Goal: Communication & Community: Participate in discussion

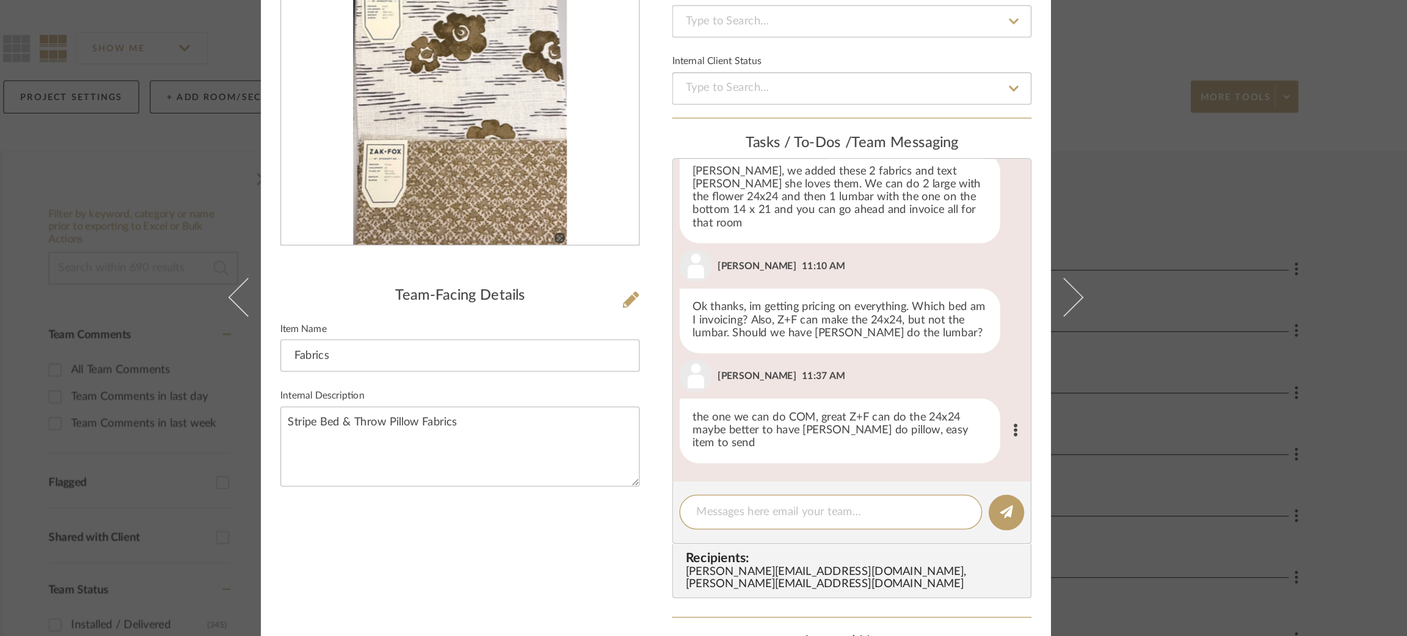
scroll to position [44, 0]
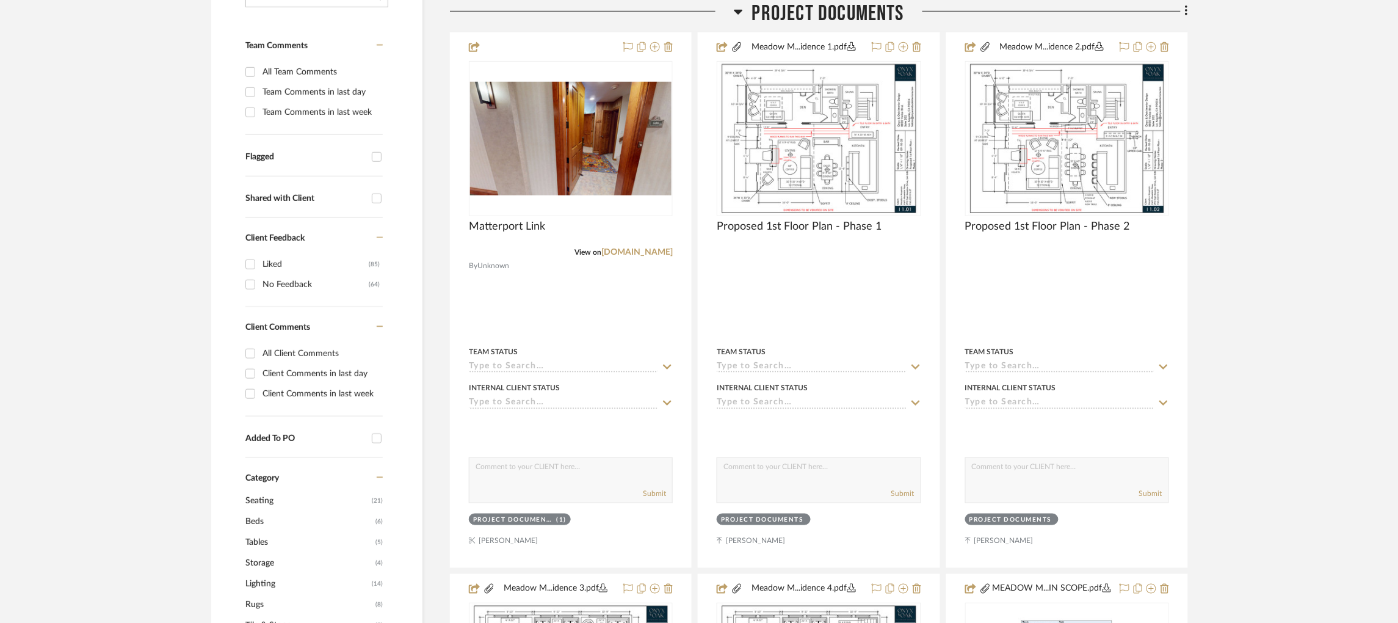
scroll to position [334, 0]
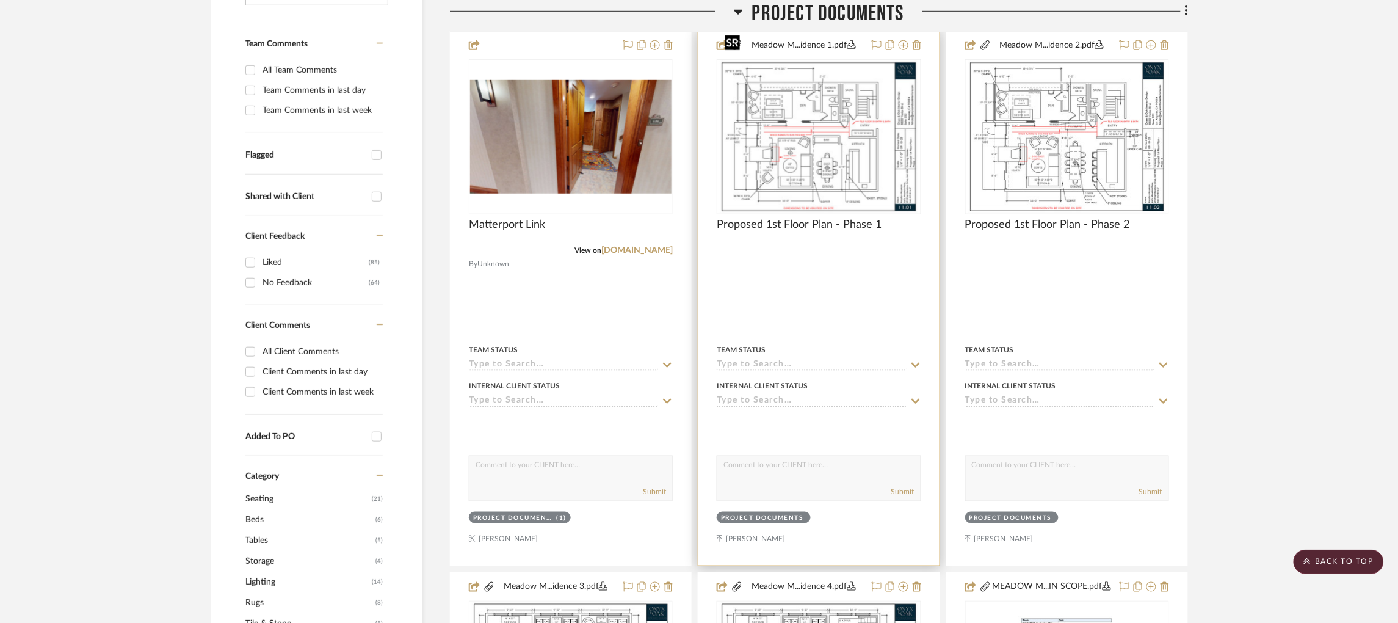
click at [0, 0] on img at bounding box center [0, 0] width 0 height 0
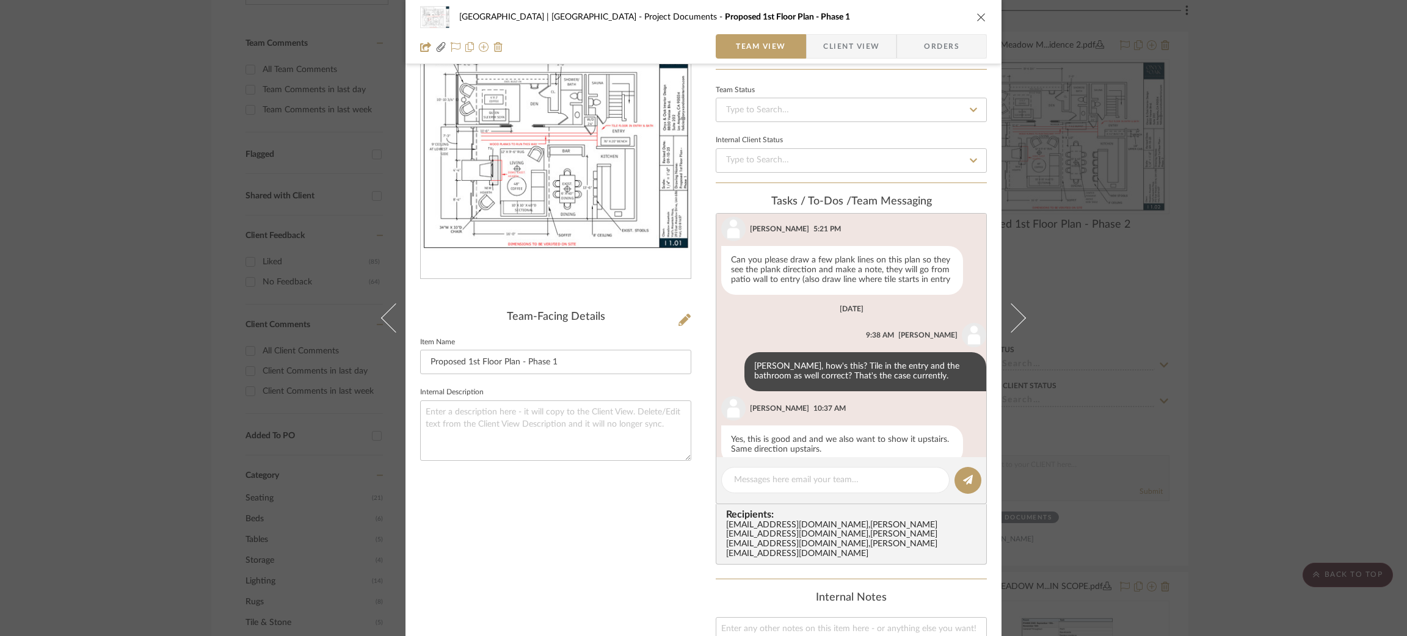
scroll to position [230, 0]
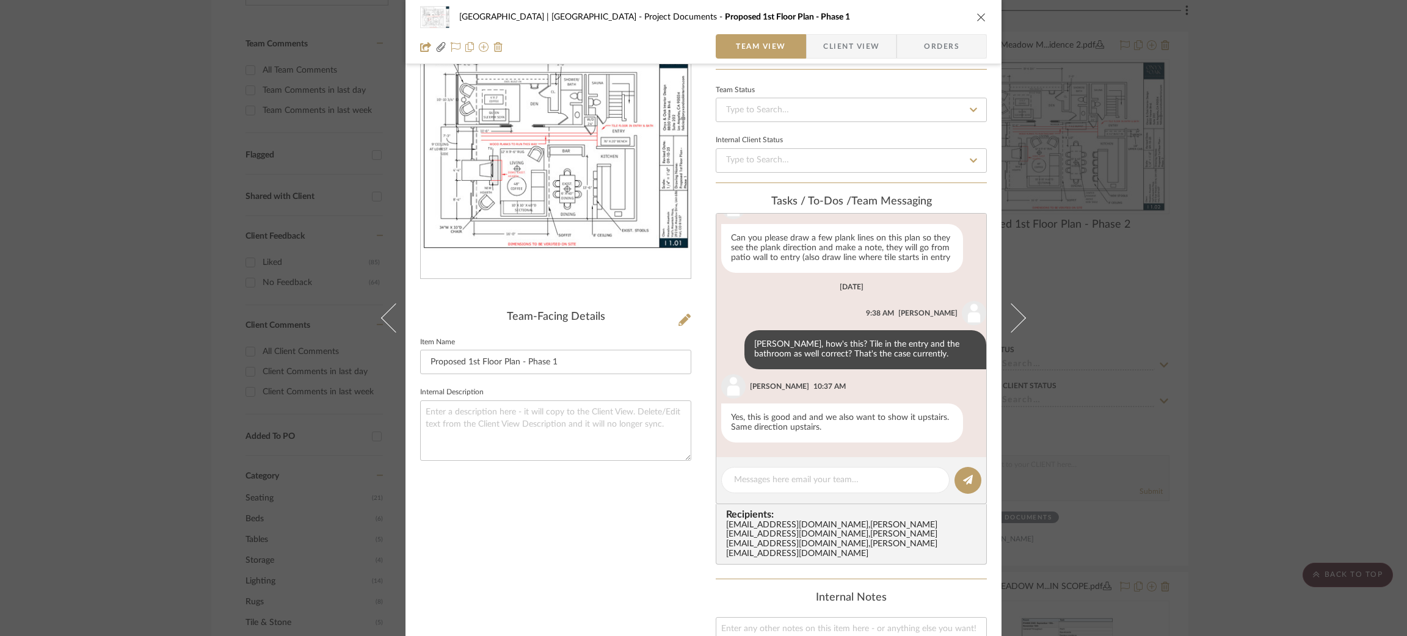
click at [1192, 331] on div "Meadow Mountain | Vail Valley Project Documents Proposed 1st Floor Plan - Phase…" at bounding box center [703, 318] width 1407 height 636
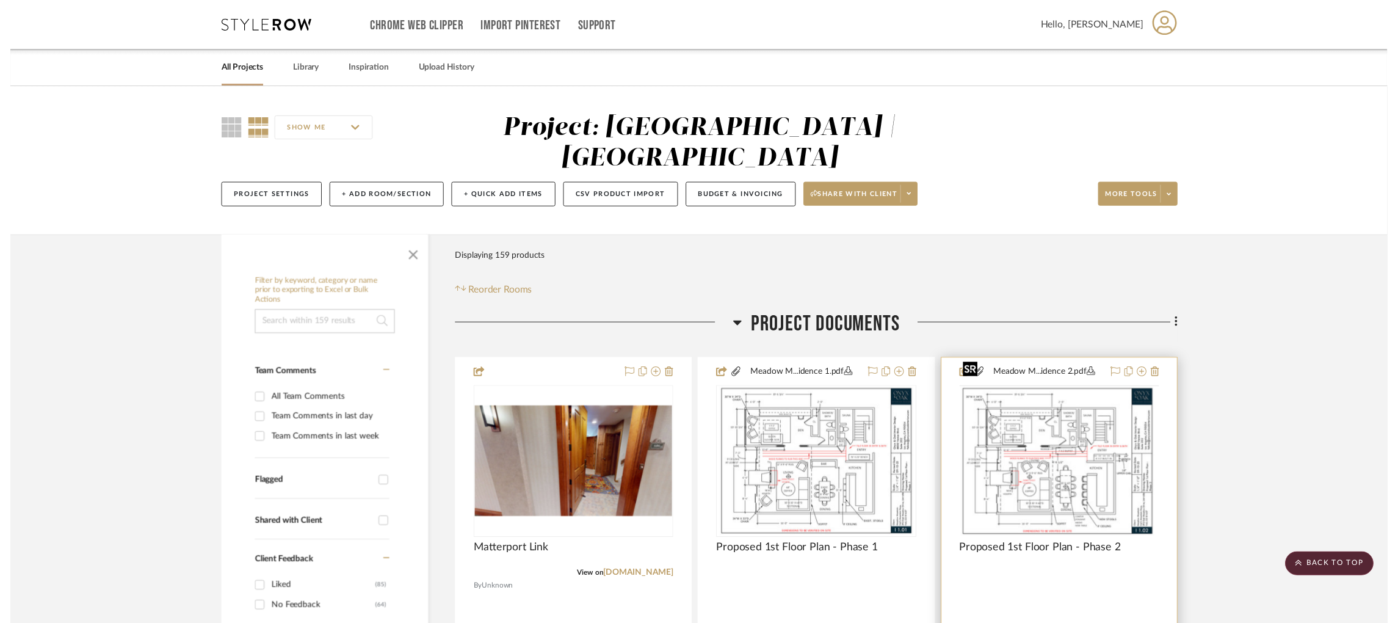
scroll to position [334, 0]
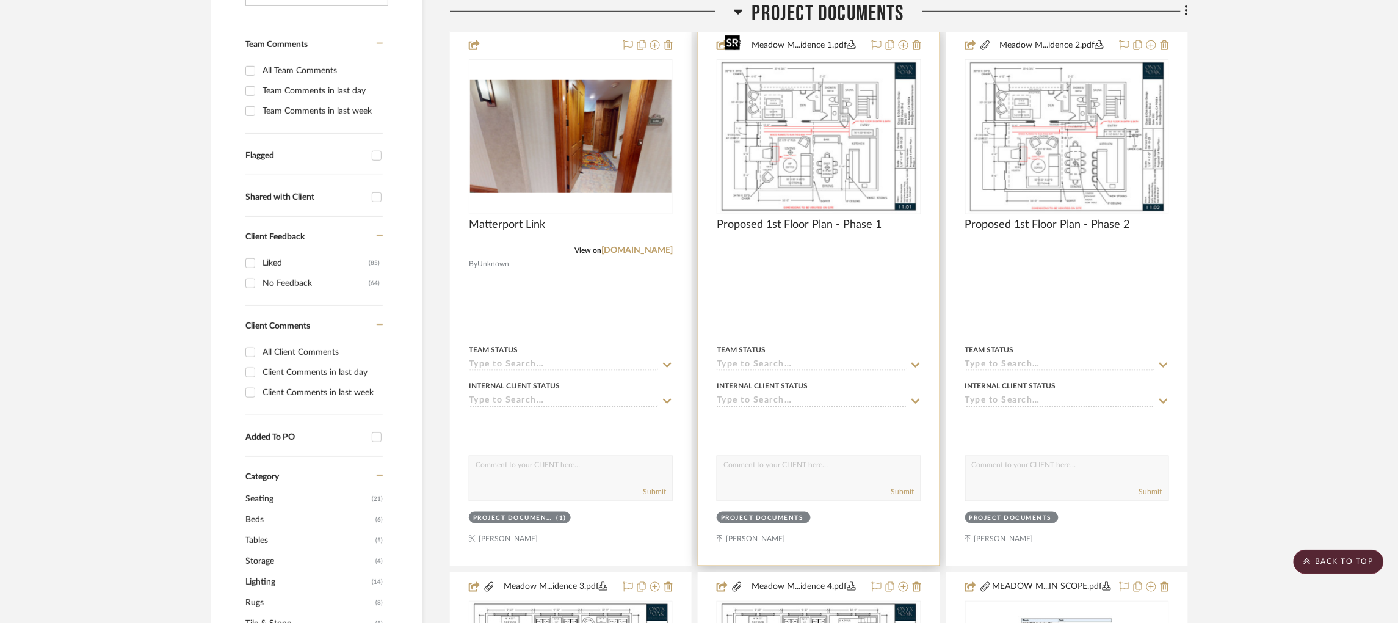
click at [851, 109] on img "0" at bounding box center [819, 136] width 198 height 153
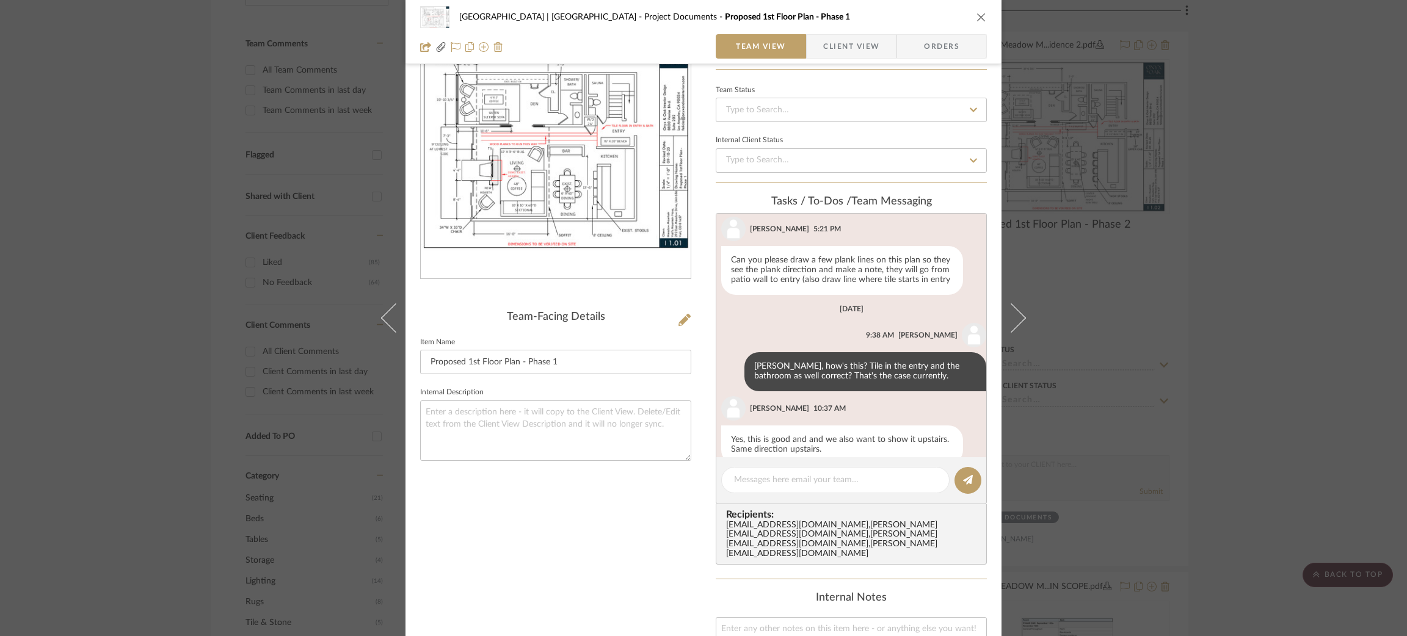
scroll to position [230, 0]
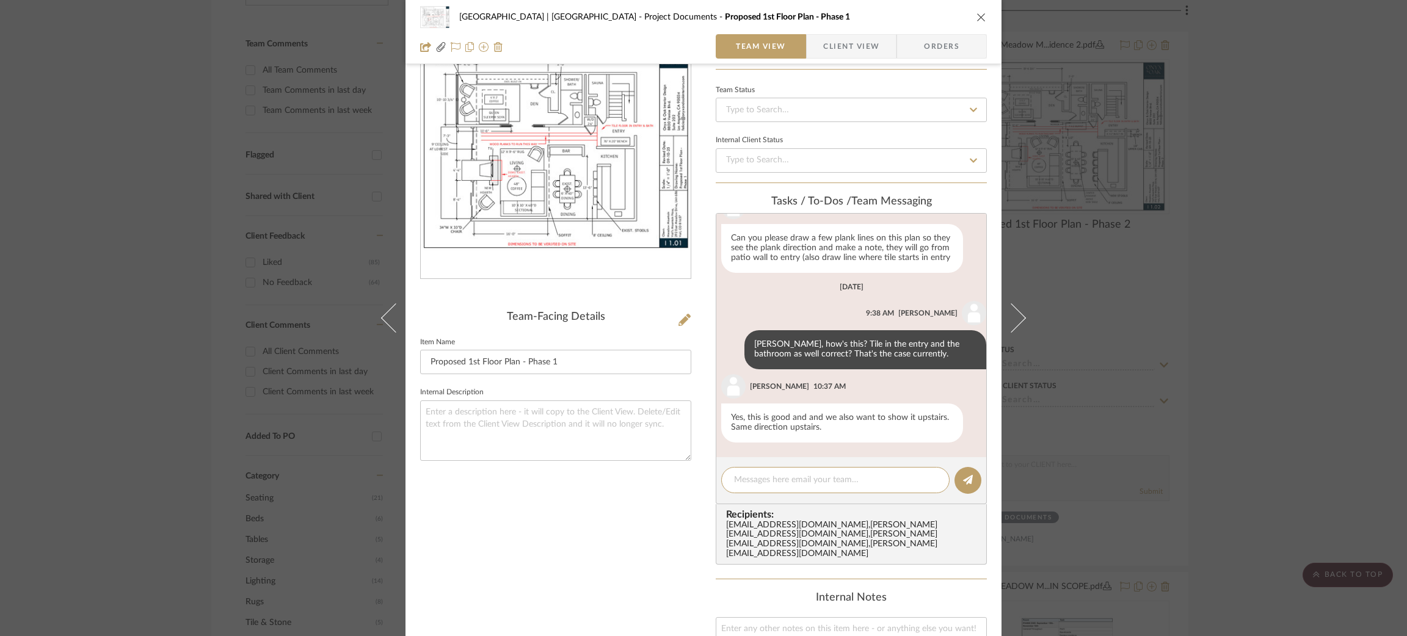
click at [291, 106] on div "Meadow Mountain | Vail Valley Project Documents Proposed 1st Floor Plan - Phase…" at bounding box center [703, 318] width 1407 height 636
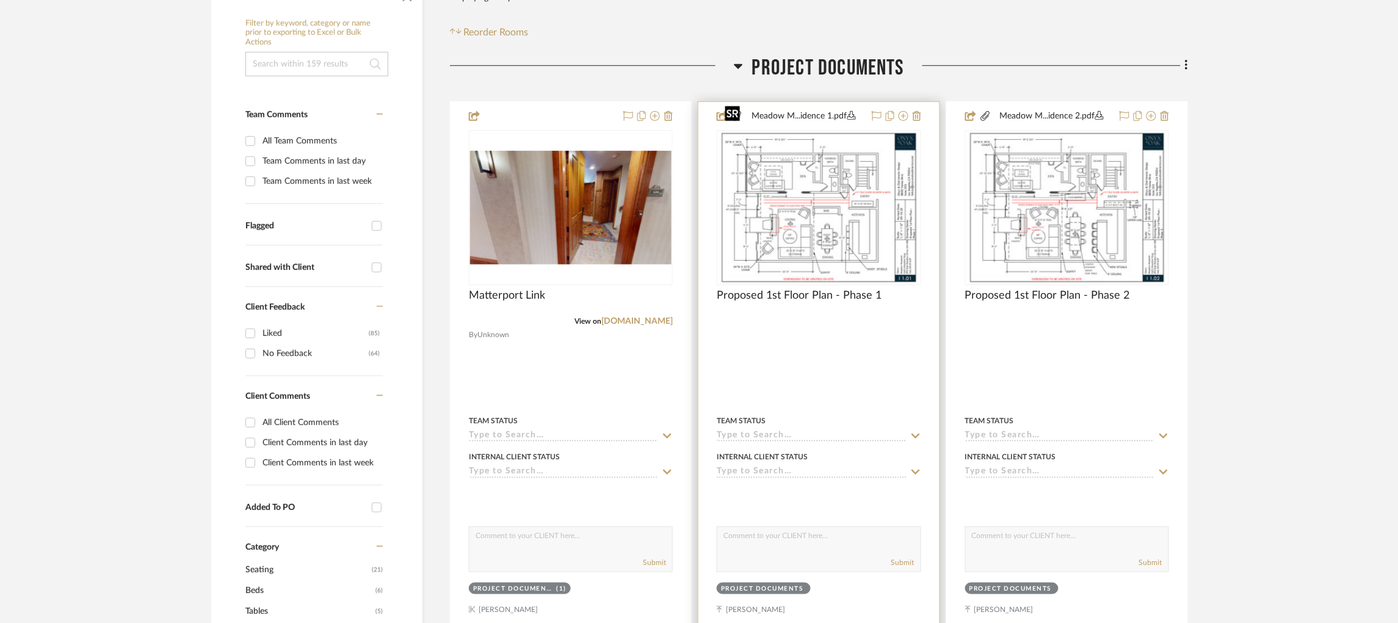
scroll to position [274, 0]
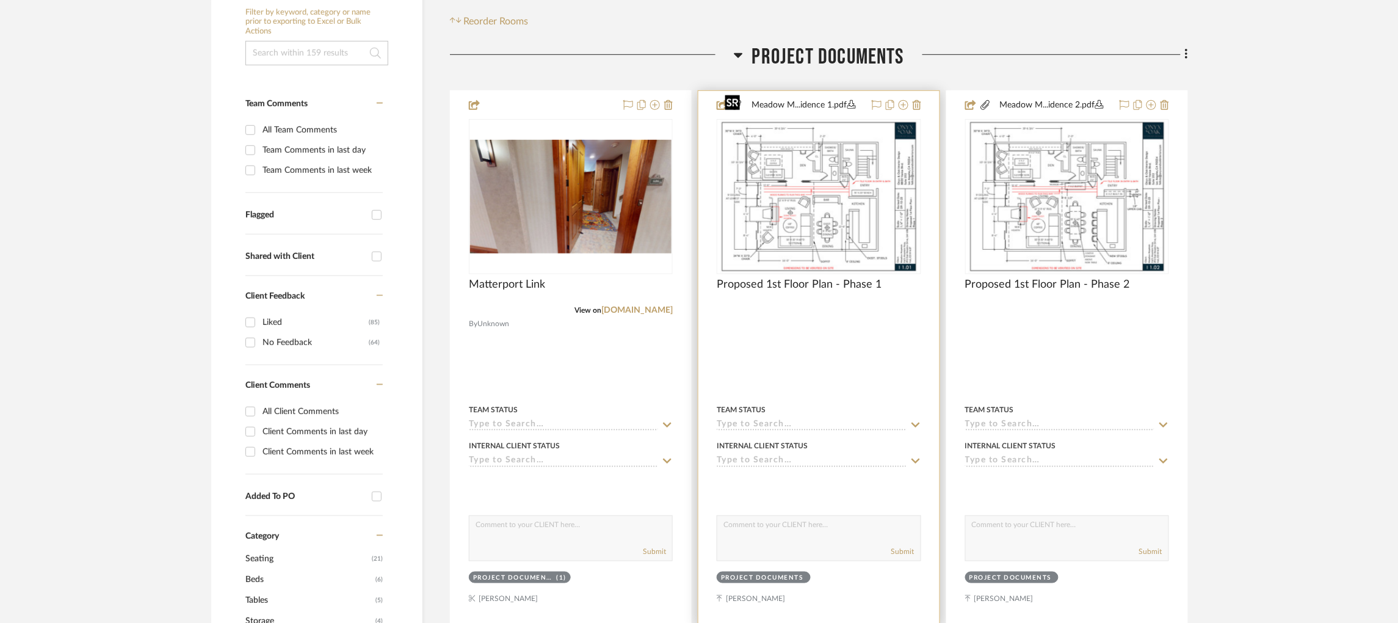
click at [878, 164] on img "0" at bounding box center [819, 196] width 198 height 153
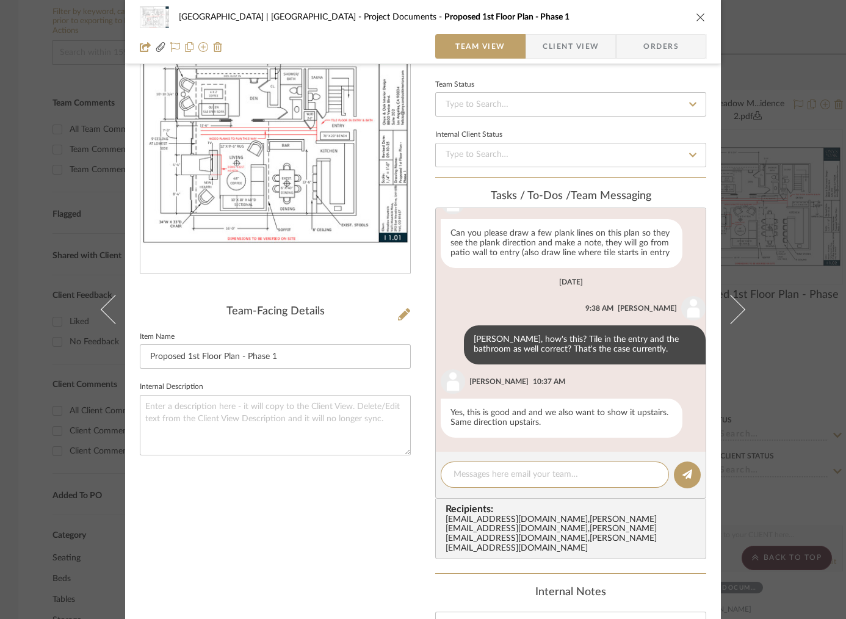
scroll to position [230, 0]
click at [399, 313] on icon at bounding box center [404, 314] width 12 height 12
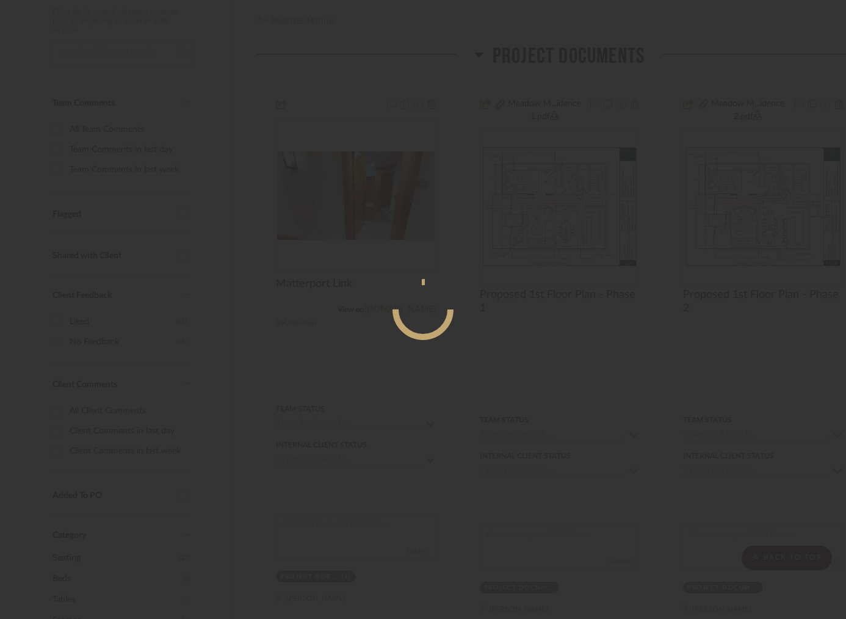
scroll to position [0, 0]
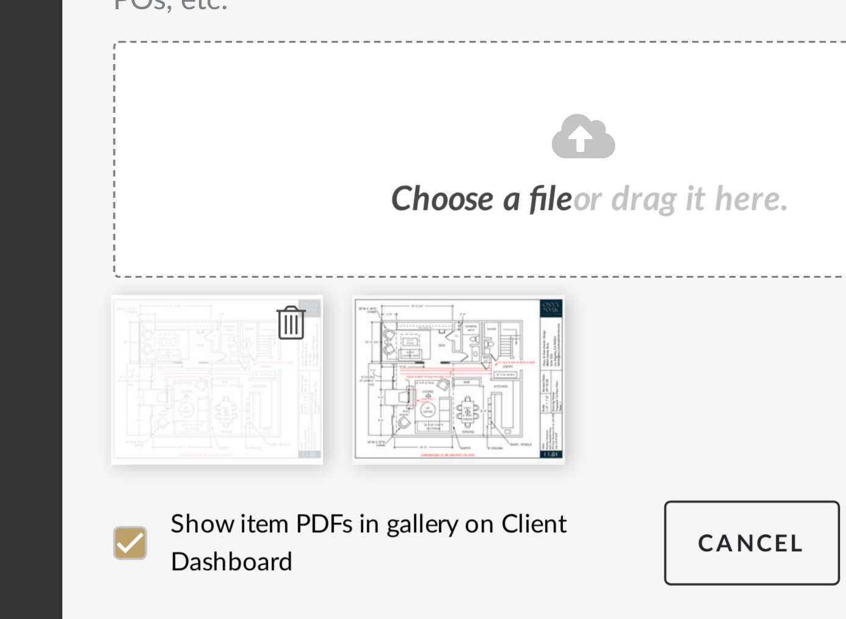
click at [335, 454] on icon at bounding box center [339, 455] width 9 height 10
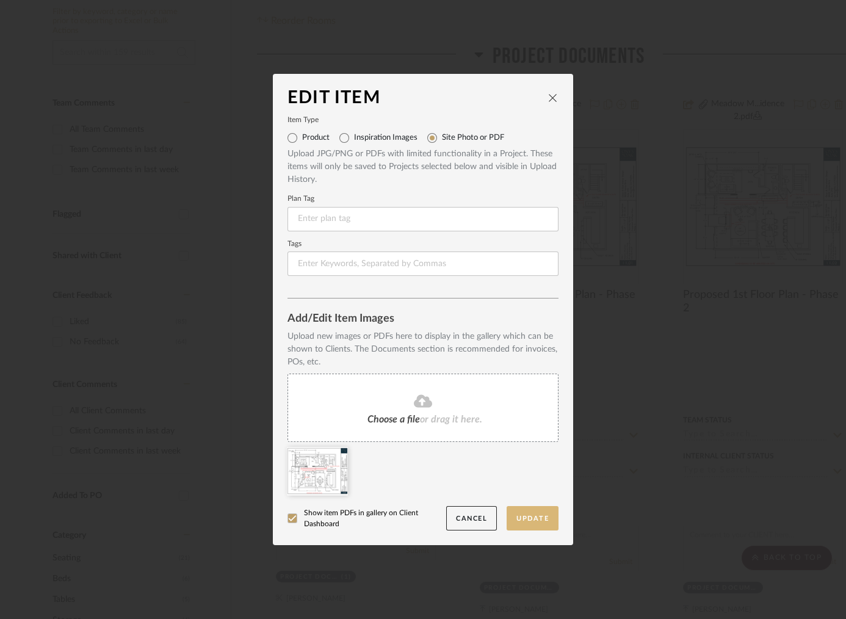
click at [527, 520] on button "Update" at bounding box center [533, 518] width 52 height 25
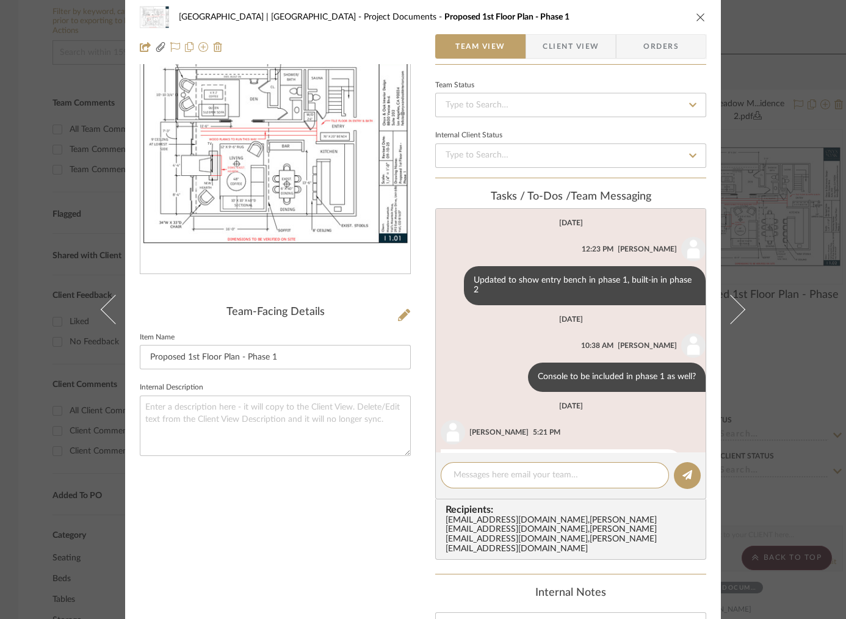
scroll to position [230, 0]
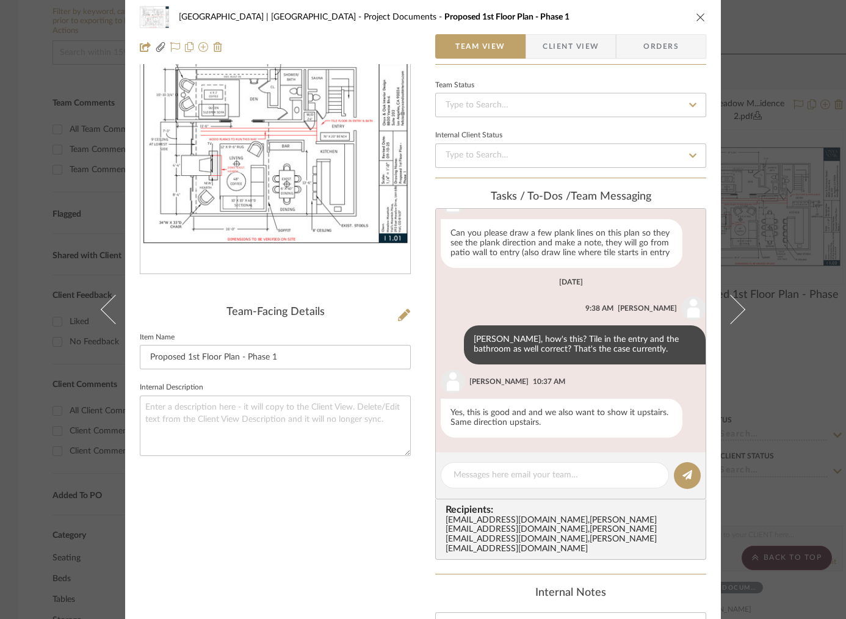
click at [793, 236] on div "Meadow Mountain | Vail Valley Project Documents Proposed 1st Floor Plan - Phase…" at bounding box center [423, 309] width 846 height 619
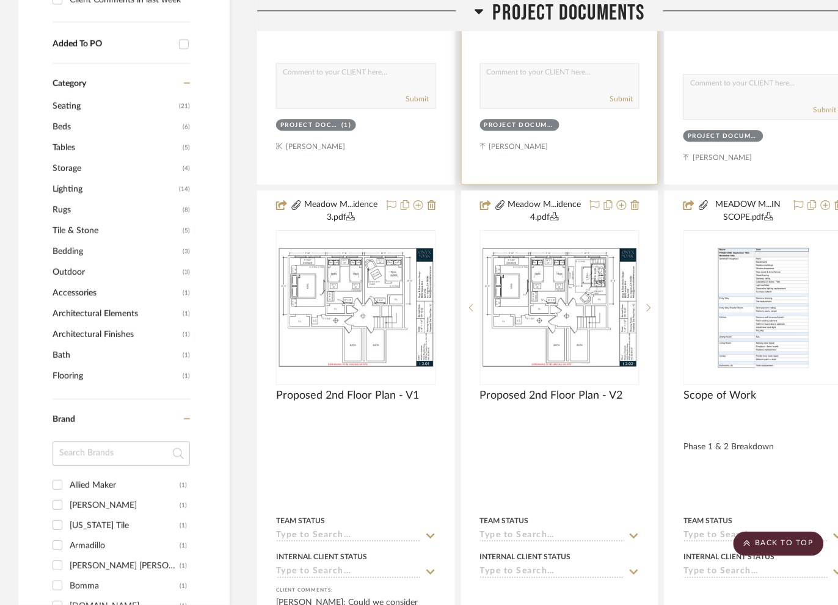
scroll to position [733, 0]
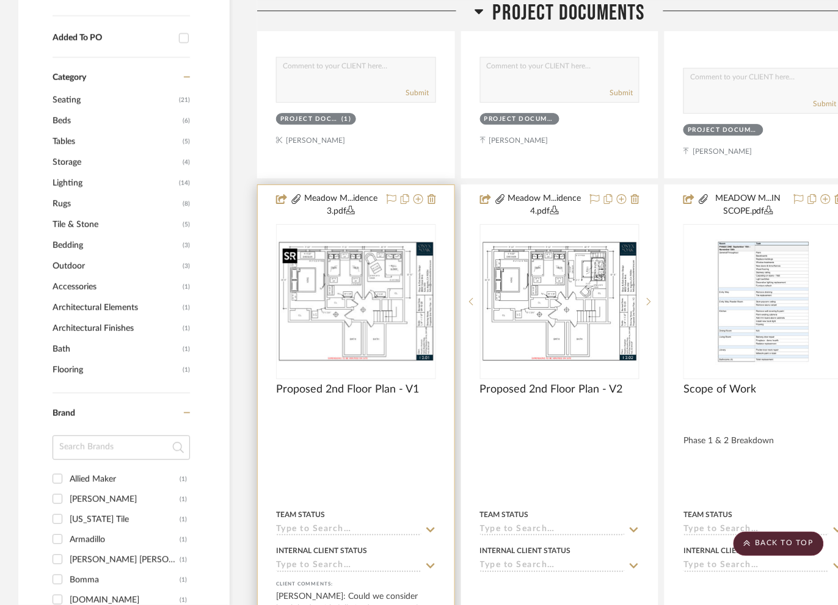
click at [373, 288] on div at bounding box center [356, 301] width 160 height 155
click at [405, 321] on img "0" at bounding box center [356, 301] width 158 height 121
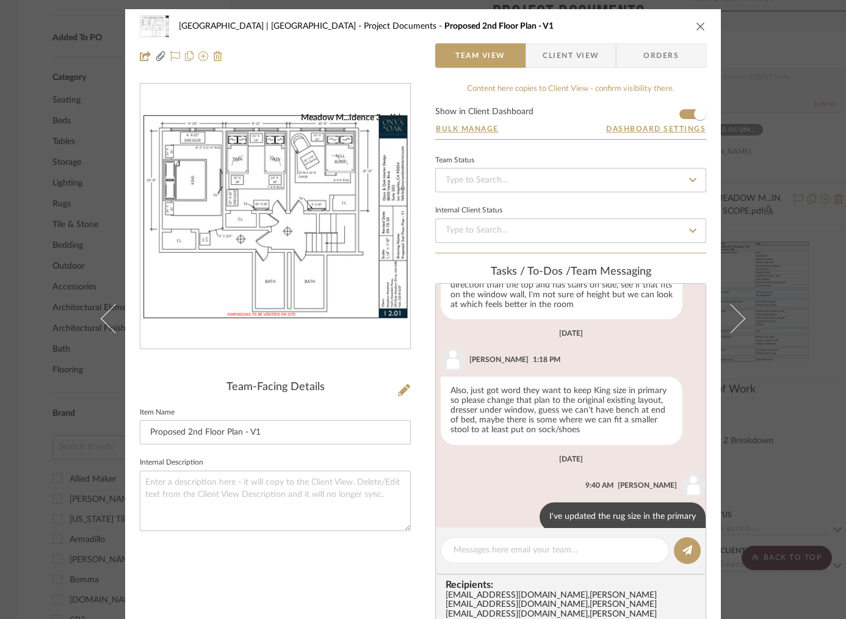
scroll to position [415, 0]
click at [398, 387] on icon at bounding box center [404, 390] width 12 height 12
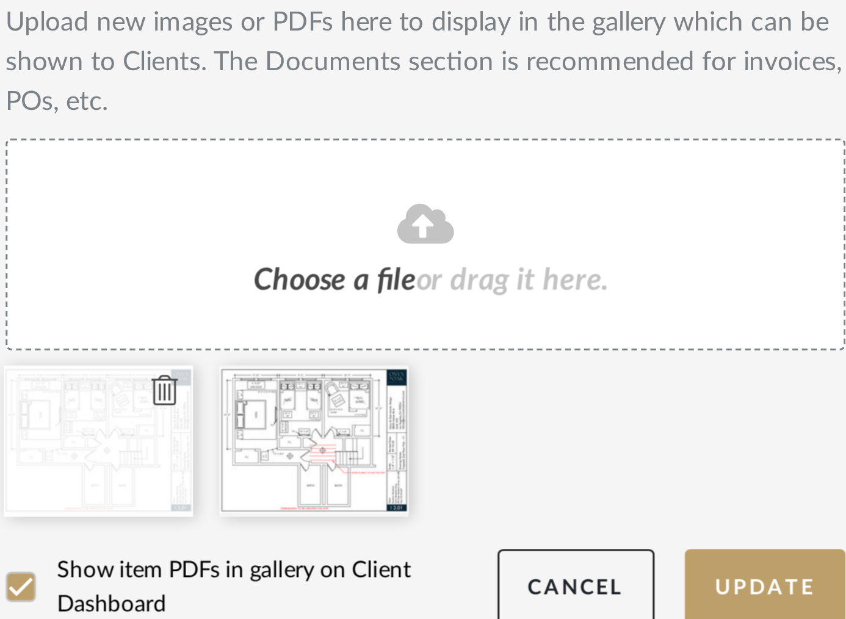
click at [335, 454] on icon at bounding box center [339, 455] width 9 height 10
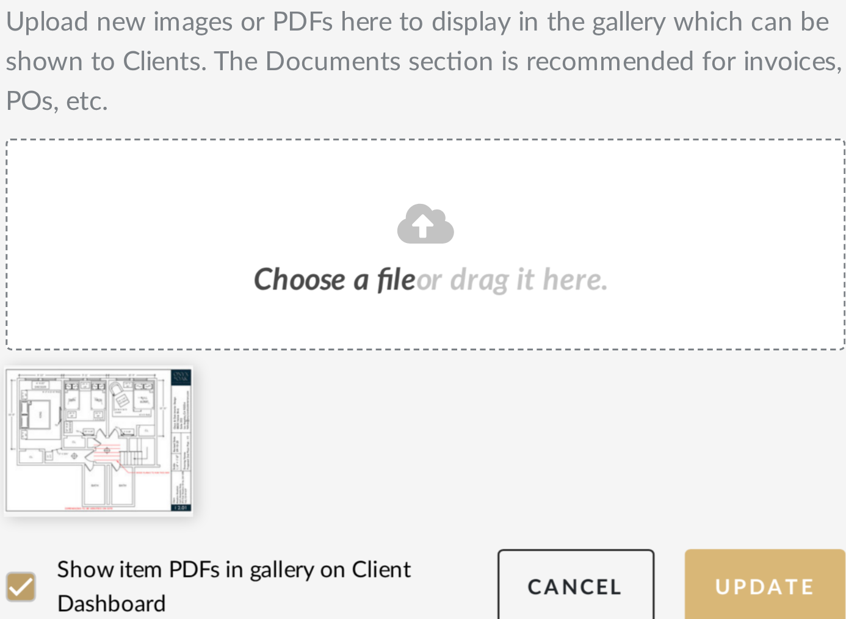
click at [535, 518] on button "Update" at bounding box center [533, 518] width 52 height 25
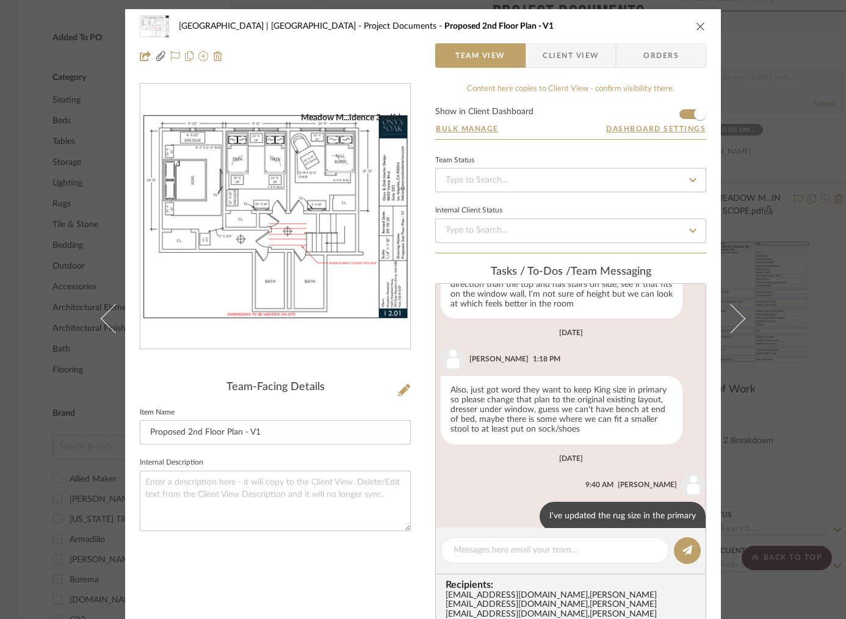
click at [782, 300] on div "Meadow Mountain | Vail Valley Project Documents Proposed 2nd Floor Plan - V1 Te…" at bounding box center [423, 309] width 846 height 619
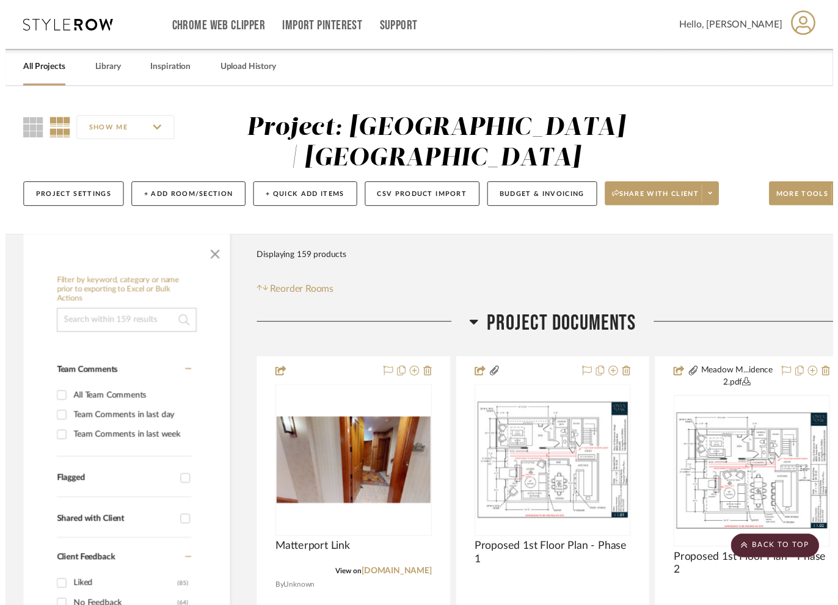
scroll to position [733, 0]
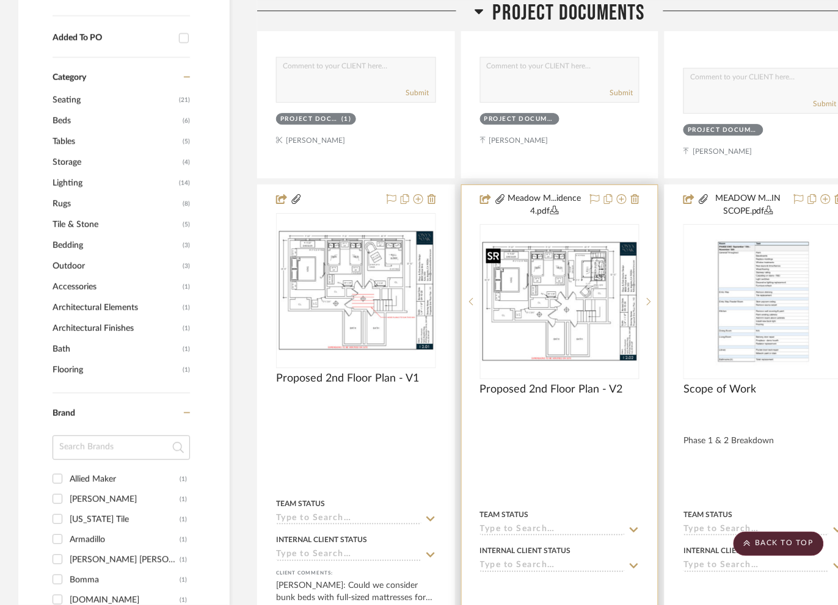
click at [0, 0] on img at bounding box center [0, 0] width 0 height 0
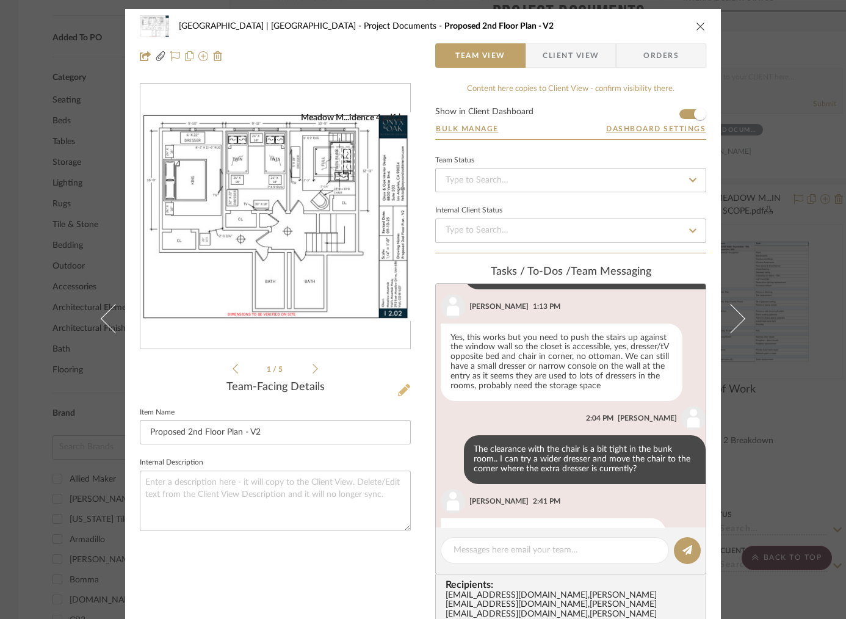
scroll to position [540, 0]
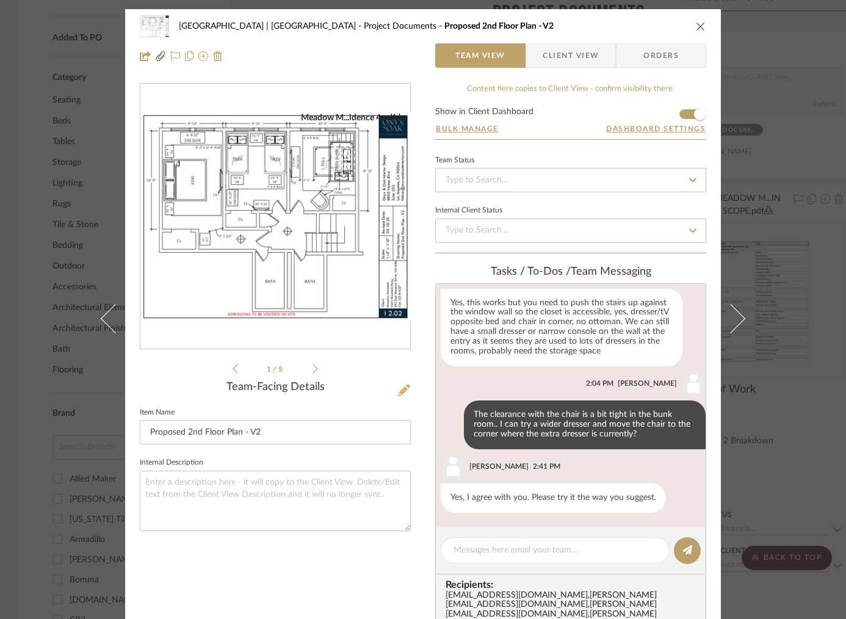
click at [398, 388] on icon at bounding box center [404, 390] width 12 height 12
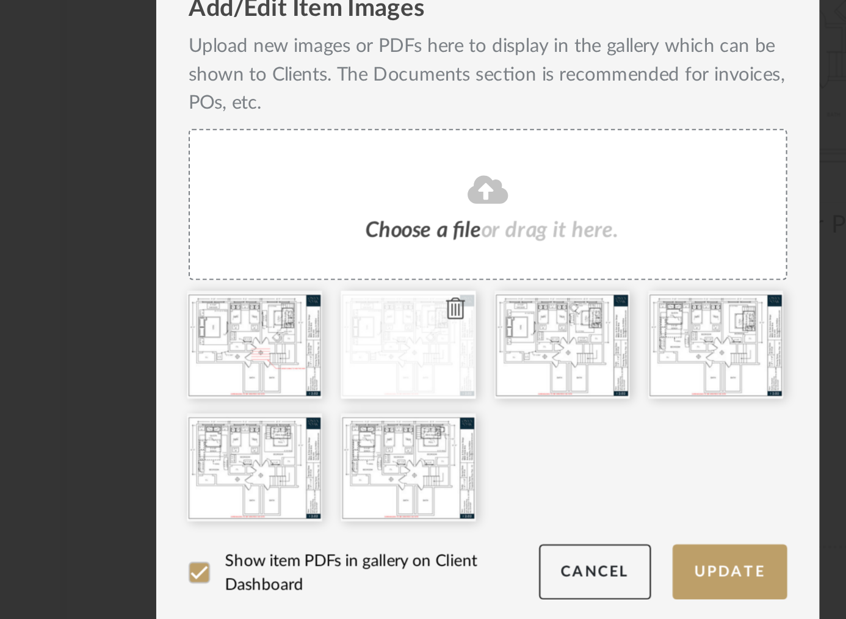
click at [404, 427] on icon at bounding box center [408, 427] width 9 height 10
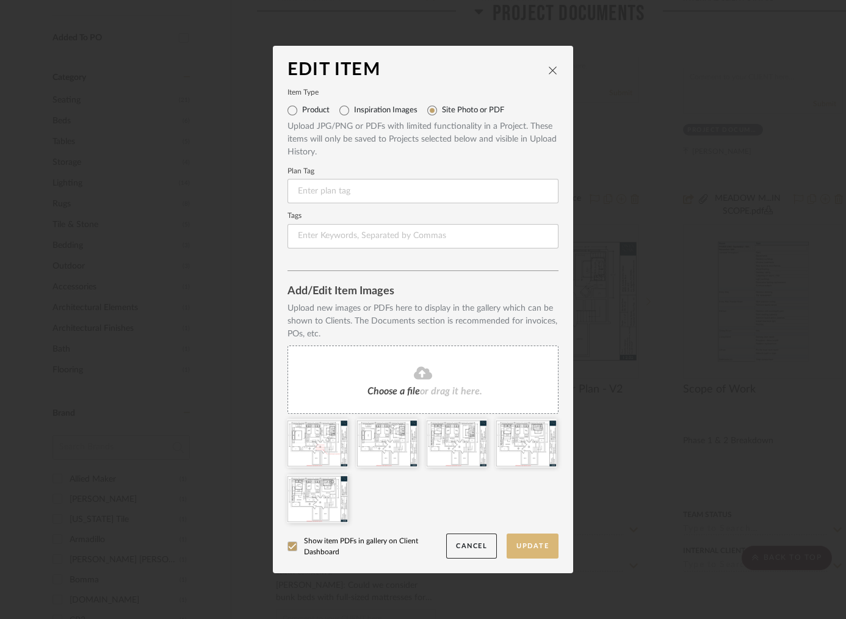
click at [529, 542] on button "Update" at bounding box center [533, 546] width 52 height 25
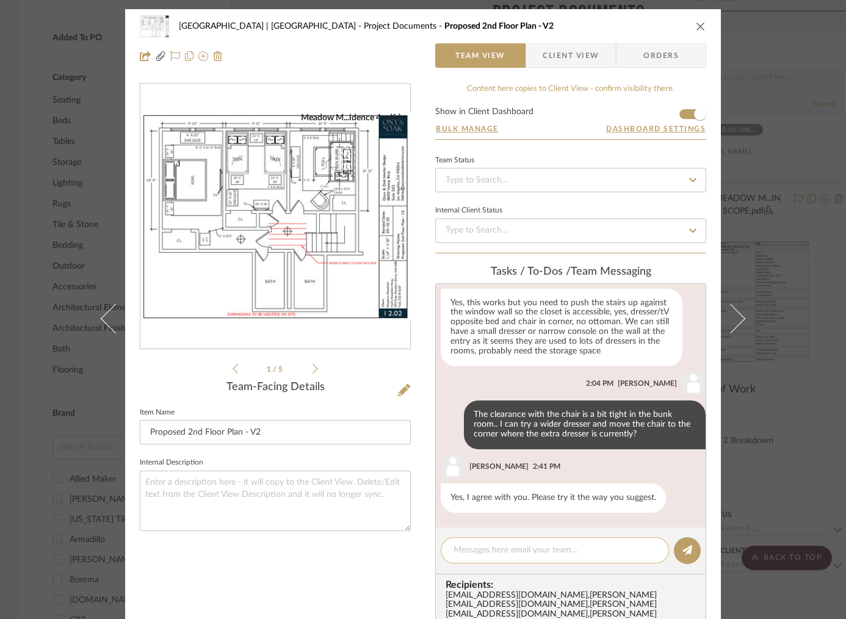
click at [518, 551] on textarea at bounding box center [555, 550] width 203 height 13
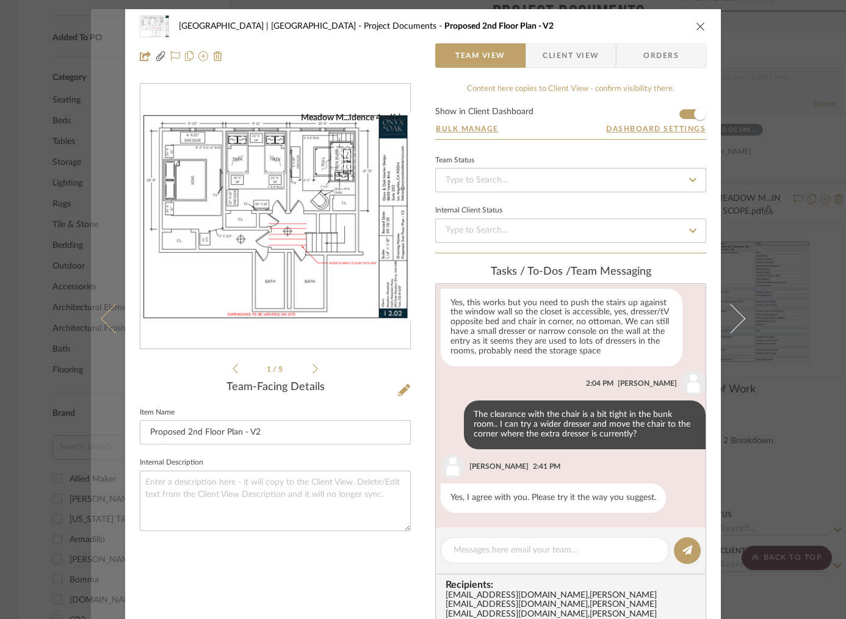
click at [111, 317] on icon at bounding box center [115, 318] width 29 height 29
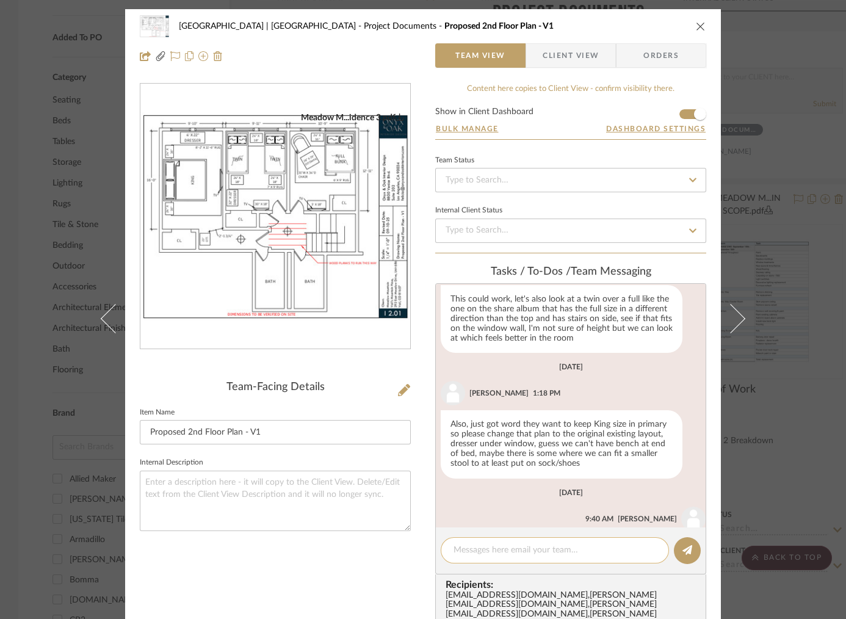
scroll to position [415, 0]
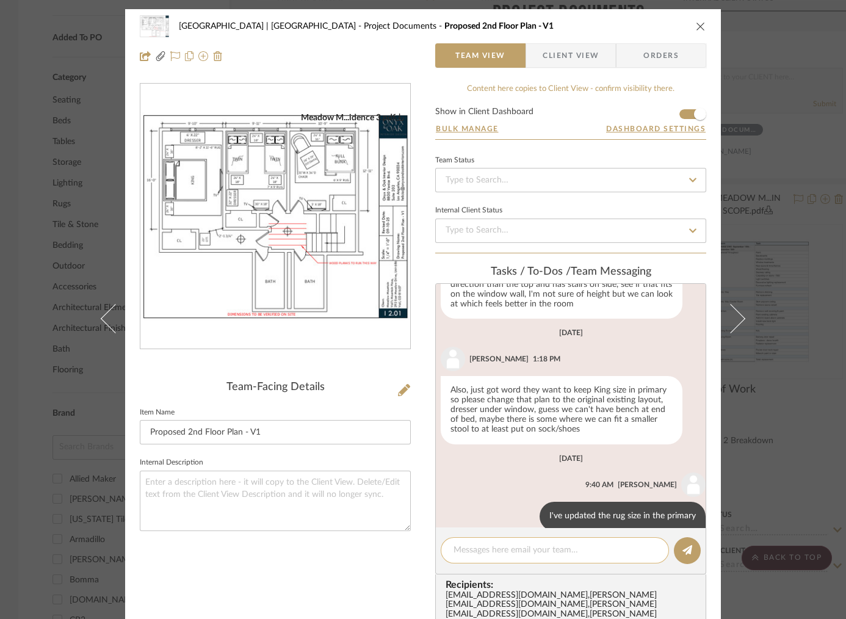
click at [498, 548] on textarea at bounding box center [555, 550] width 203 height 13
drag, startPoint x: 565, startPoint y: 549, endPoint x: 533, endPoint y: 545, distance: 32.0
click at [533, 545] on textarea "Plank direction correct here?" at bounding box center [555, 550] width 203 height 13
type textarea "Plank direction correct here?"
click at [683, 551] on icon at bounding box center [688, 550] width 10 height 10
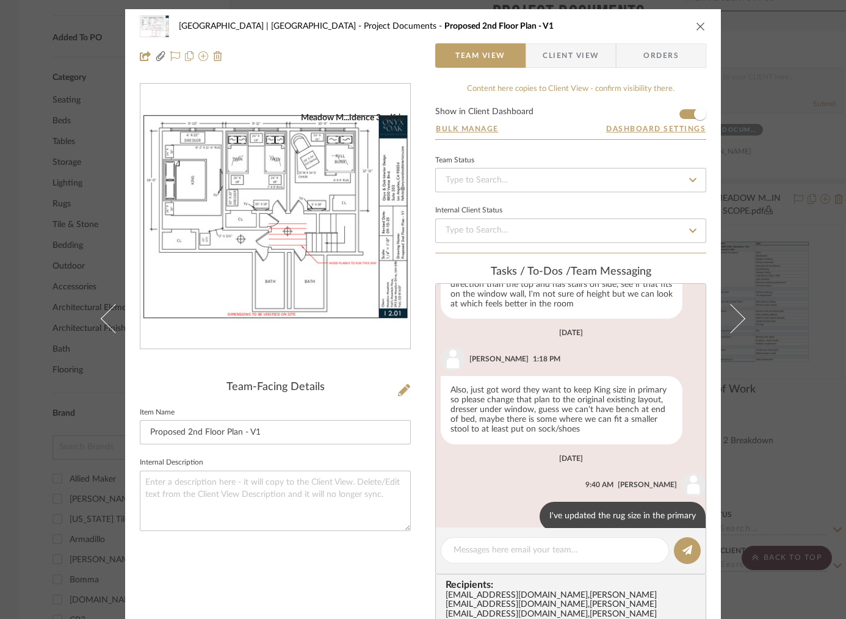
scroll to position [478, 0]
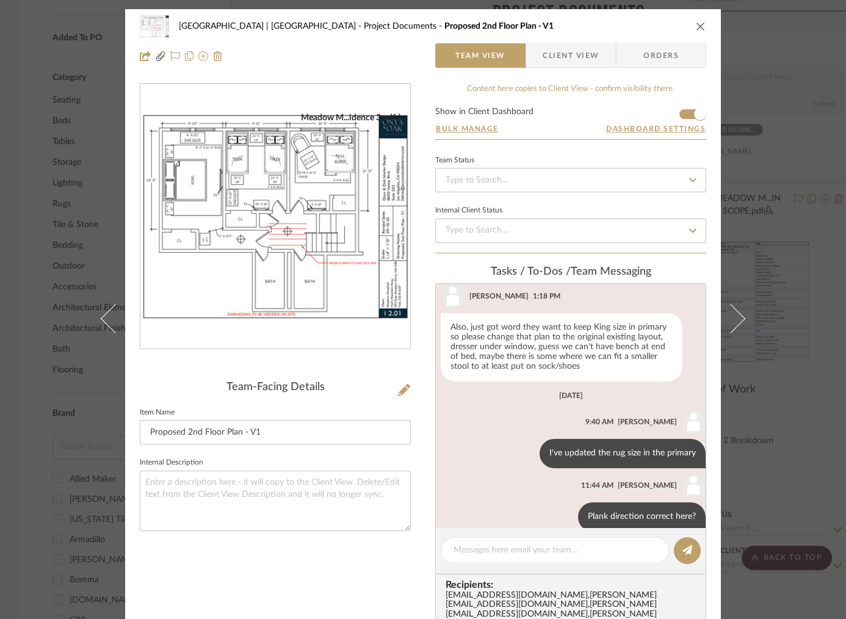
click at [778, 319] on div "Meadow Mountain | Vail Valley Project Documents Proposed 2nd Floor Plan - V1 Te…" at bounding box center [423, 309] width 846 height 619
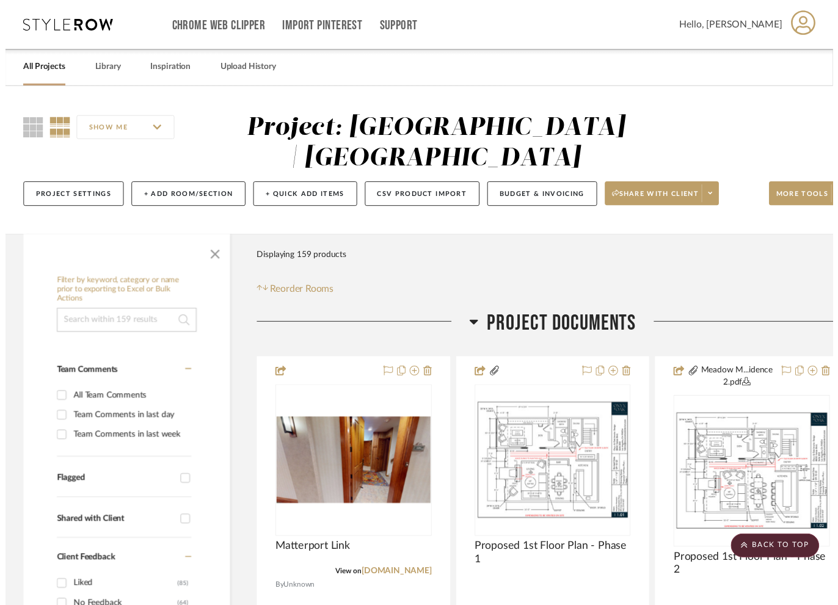
scroll to position [733, 0]
